Goal: Information Seeking & Learning: Learn about a topic

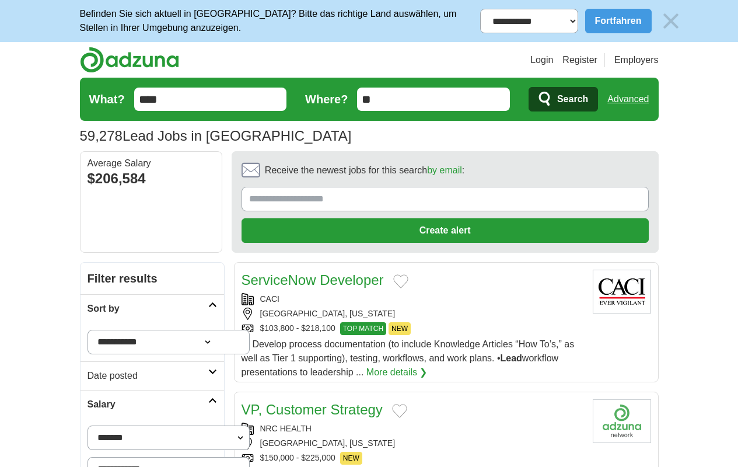
scroll to position [1471, 0]
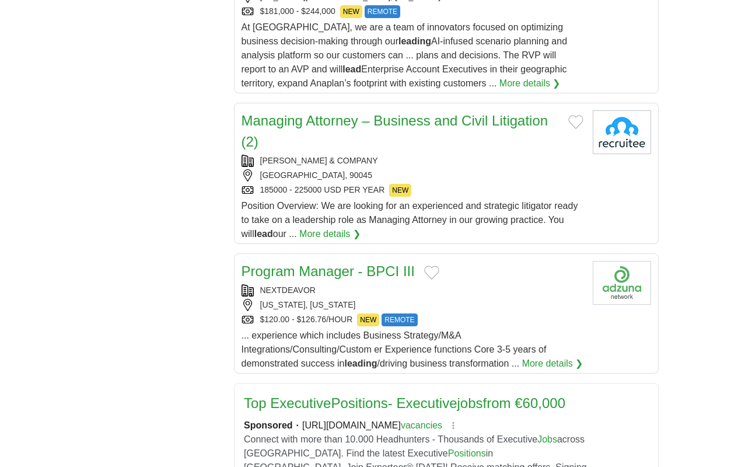
scroll to position [0, 0]
